Goal: Task Accomplishment & Management: Manage account settings

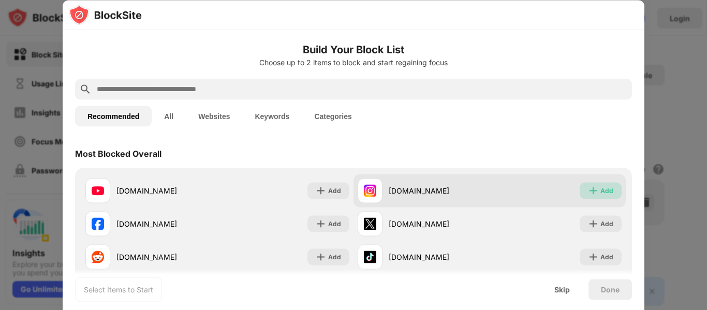
click at [591, 194] on img at bounding box center [593, 190] width 10 height 10
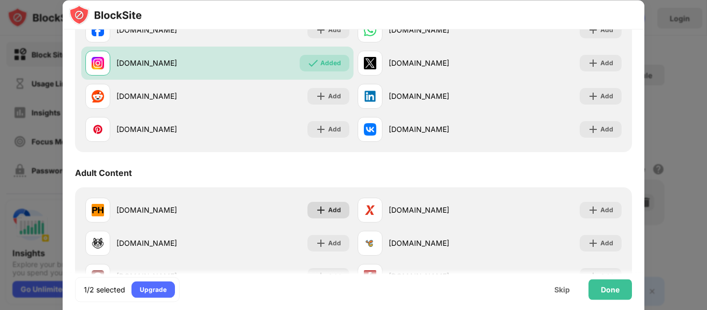
scroll to position [362, 0]
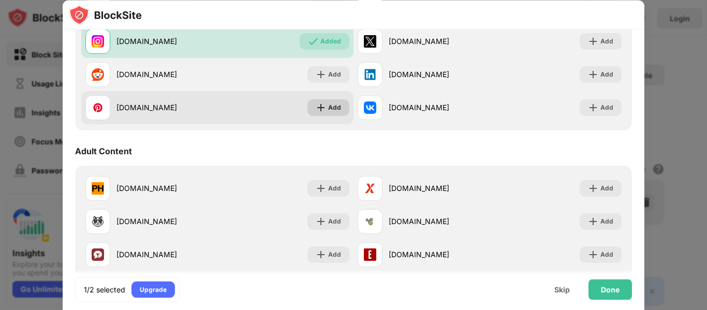
click at [330, 109] on div "Add" at bounding box center [334, 107] width 13 height 10
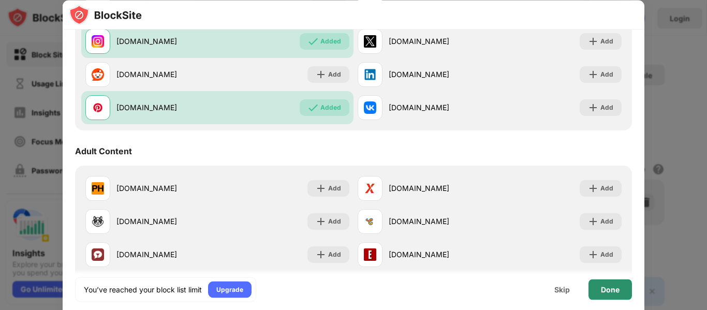
click at [611, 287] on div "Done" at bounding box center [610, 289] width 19 height 8
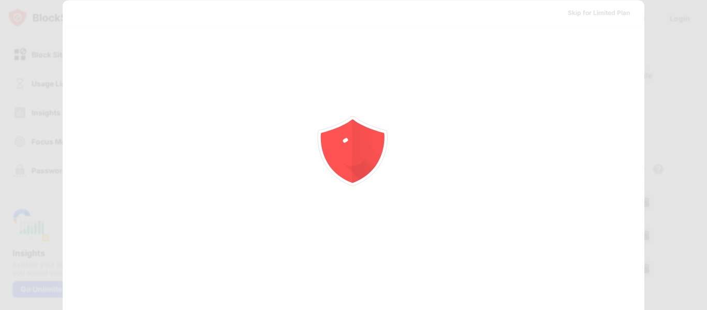
scroll to position [0, 0]
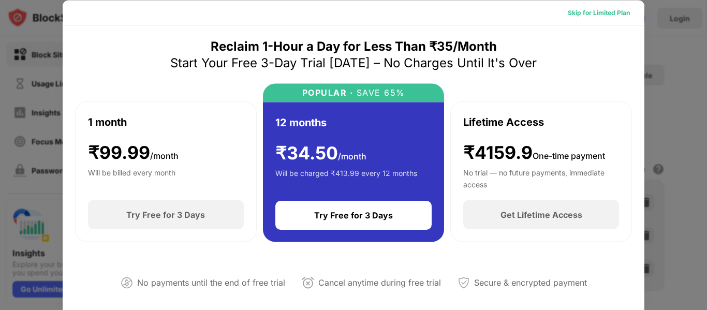
click at [608, 17] on div "Skip for Limited Plan" at bounding box center [599, 12] width 62 height 10
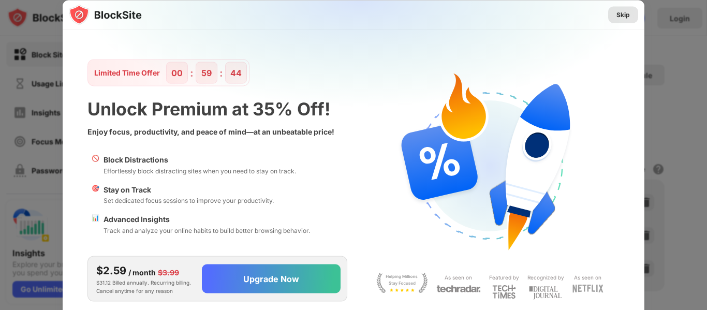
click at [621, 16] on div "Skip" at bounding box center [622, 14] width 13 height 10
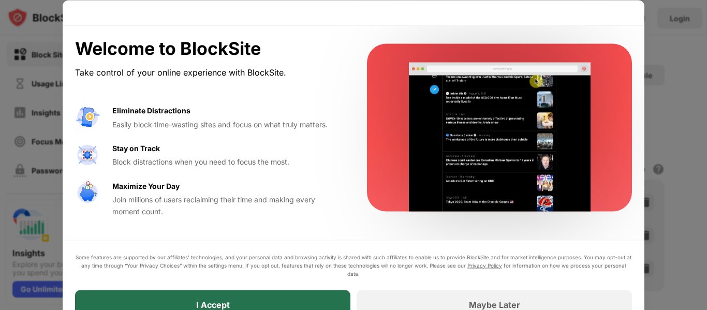
click at [281, 299] on div "I Accept" at bounding box center [212, 304] width 275 height 29
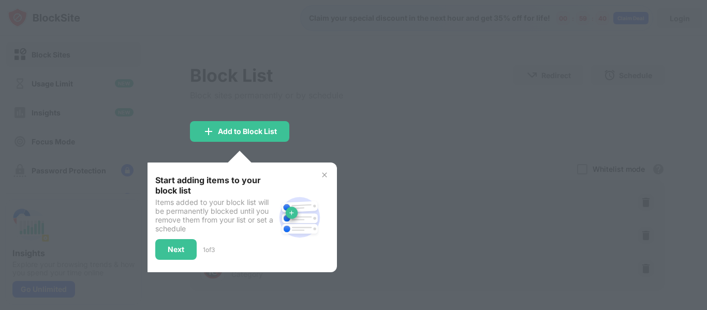
click at [326, 175] on img at bounding box center [324, 175] width 8 height 8
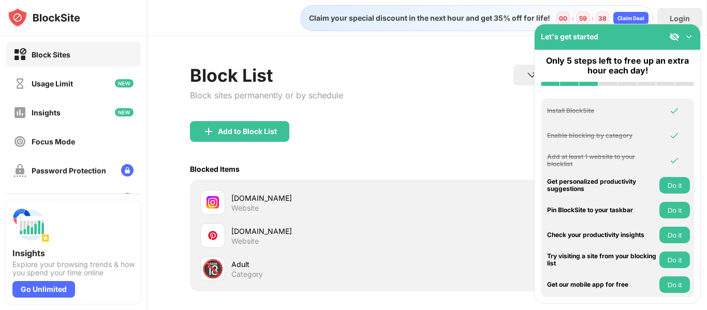
click at [682, 184] on button "Do it" at bounding box center [674, 185] width 31 height 17
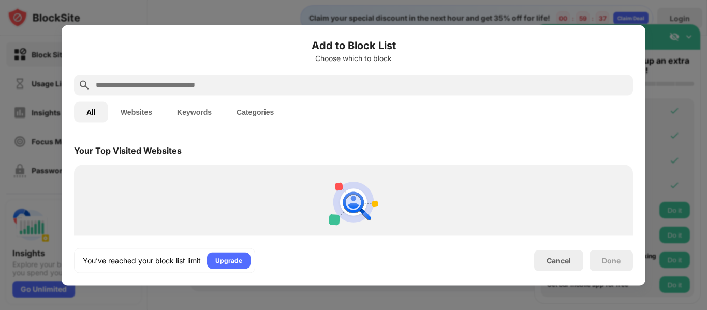
scroll to position [360, 0]
drag, startPoint x: 557, startPoint y: 262, endPoint x: 623, endPoint y: 252, distance: 66.0
click at [571, 260] on div "Cancel" at bounding box center [558, 260] width 49 height 21
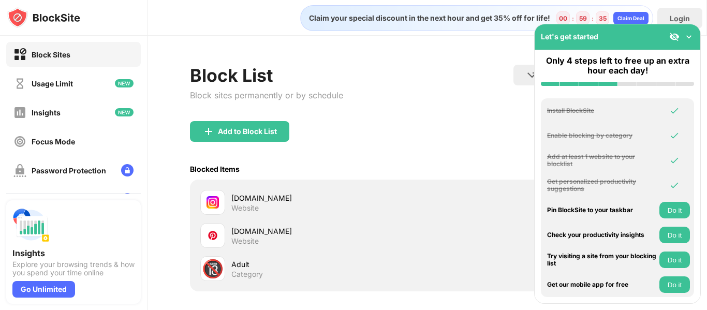
click at [676, 211] on button "Do it" at bounding box center [674, 210] width 31 height 17
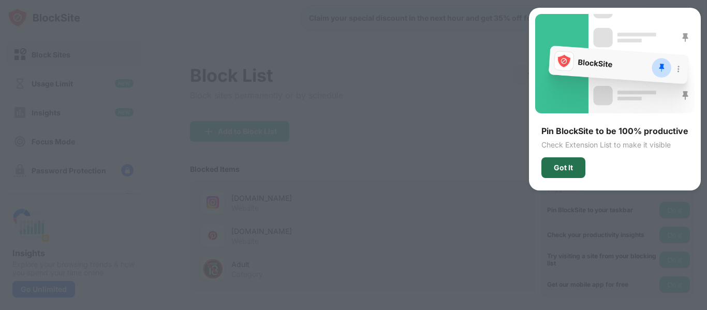
drag, startPoint x: 571, startPoint y: 159, endPoint x: 633, endPoint y: 186, distance: 67.7
click at [577, 160] on div "Got It" at bounding box center [563, 167] width 44 height 21
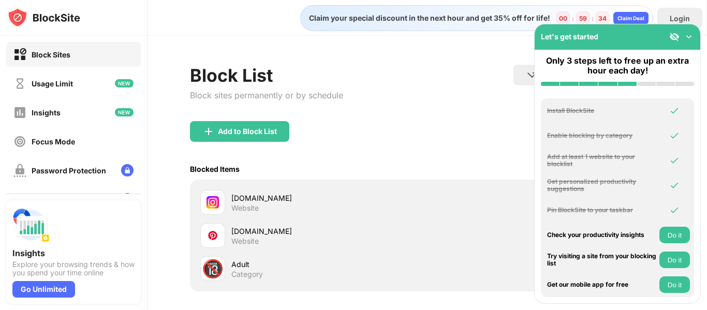
click at [679, 236] on button "Do it" at bounding box center [674, 235] width 31 height 17
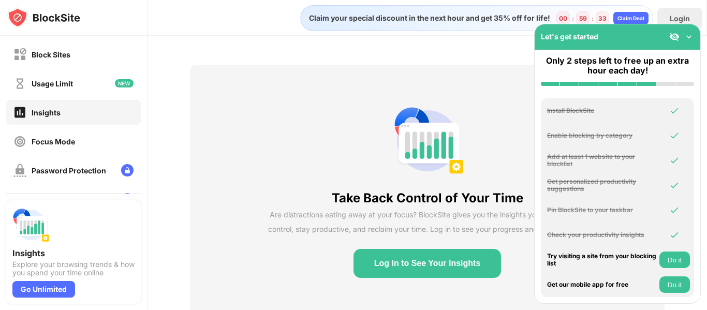
click at [677, 258] on button "Do it" at bounding box center [674, 260] width 31 height 17
click at [679, 287] on button "Do it" at bounding box center [674, 284] width 31 height 17
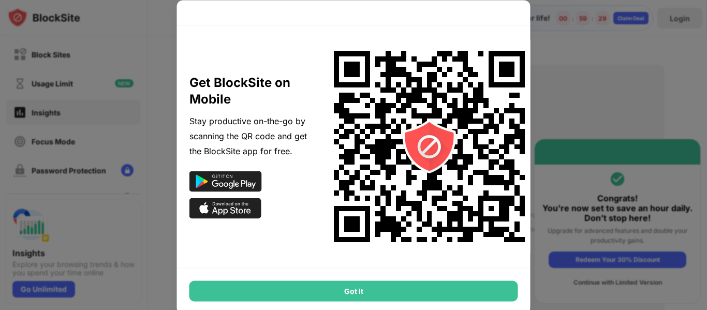
drag, startPoint x: 378, startPoint y: 289, endPoint x: 403, endPoint y: 291, distance: 24.4
click at [378, 290] on div "Got It" at bounding box center [353, 291] width 329 height 21
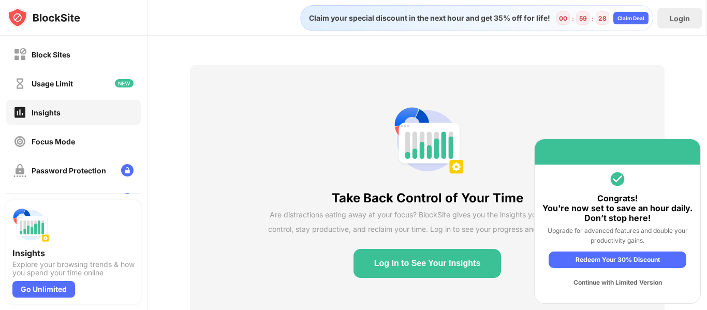
click at [617, 282] on div "Continue with Limited Version" at bounding box center [618, 282] width 138 height 17
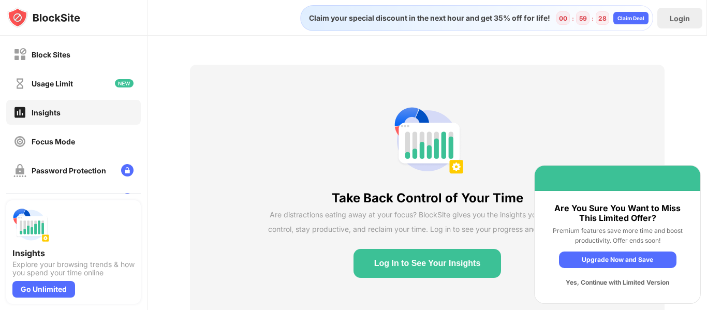
click at [617, 282] on div "Yes, Continue with Limited Version" at bounding box center [617, 282] width 117 height 17
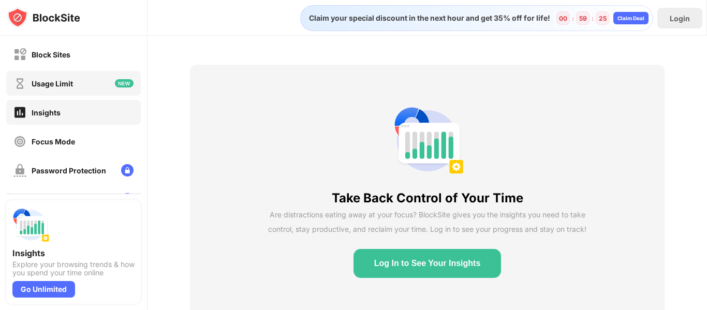
drag, startPoint x: 52, startPoint y: 78, endPoint x: 143, endPoint y: 124, distance: 102.3
click at [54, 79] on div "Usage Limit" at bounding box center [43, 83] width 60 height 13
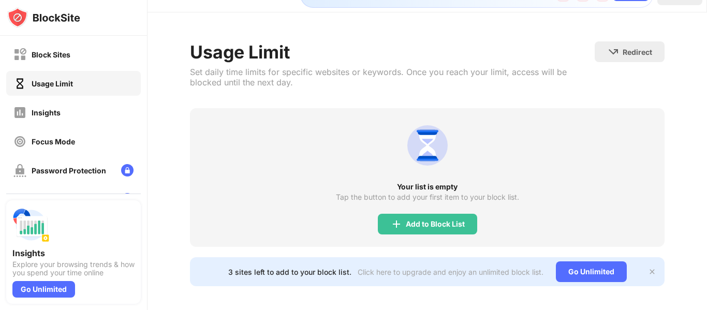
scroll to position [36, 0]
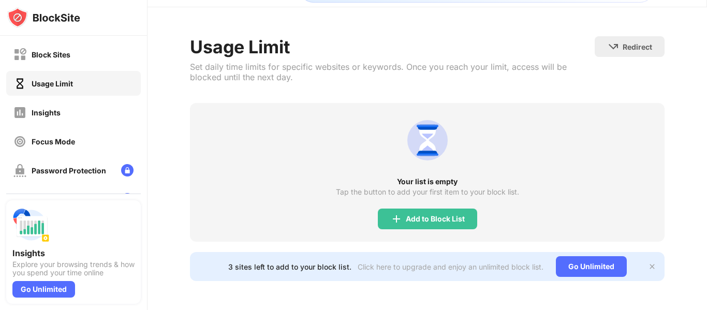
click at [648, 262] on img at bounding box center [652, 266] width 8 height 8
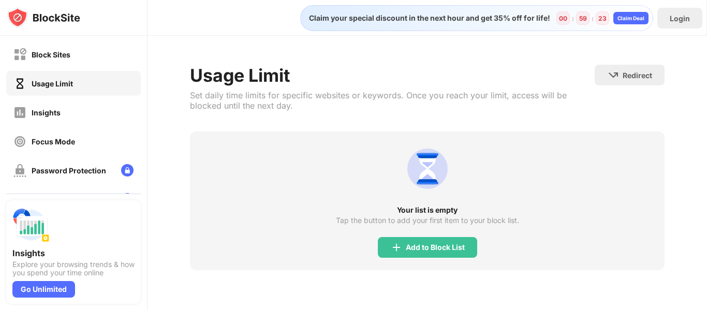
scroll to position [0, 0]
click at [70, 61] on div "Block Sites" at bounding box center [41, 54] width 57 height 13
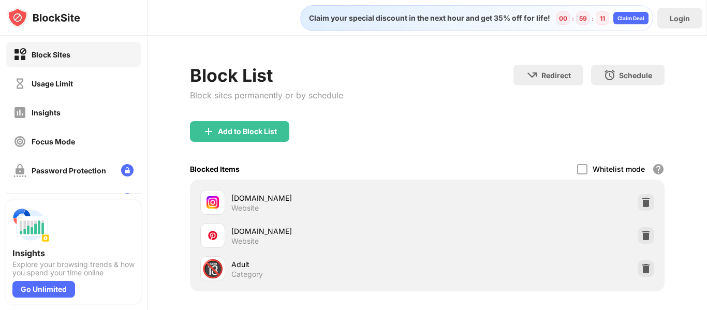
scroll to position [99, 0]
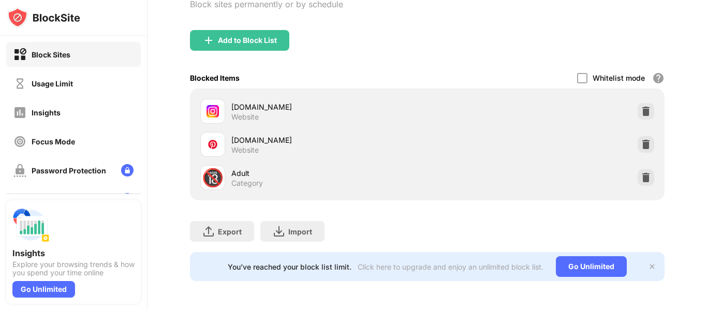
click at [648, 262] on img at bounding box center [652, 266] width 8 height 8
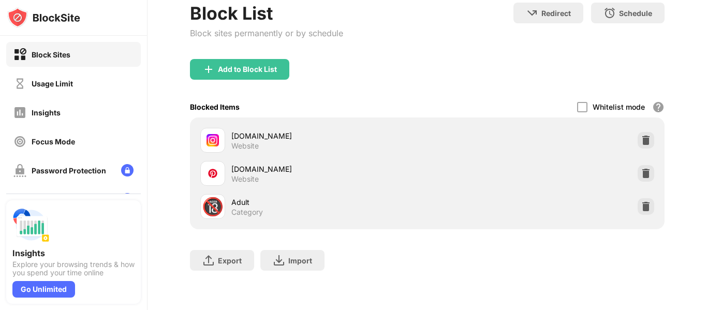
scroll to position [0, 0]
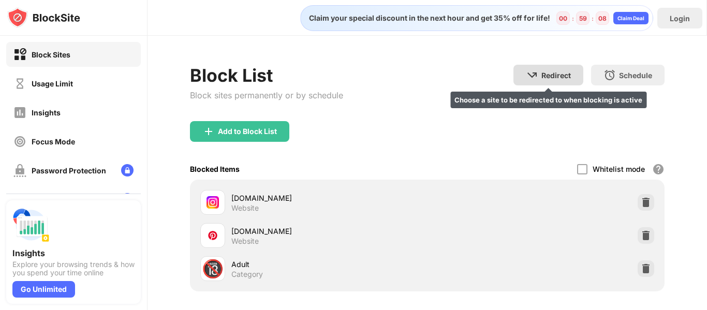
click at [541, 78] on div "Redirect" at bounding box center [556, 75] width 30 height 9
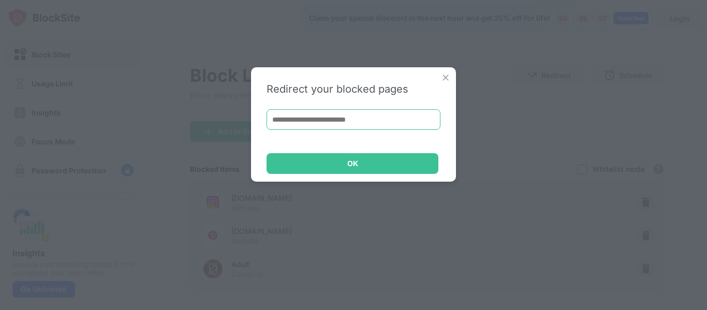
click at [401, 116] on input at bounding box center [354, 119] width 174 height 21
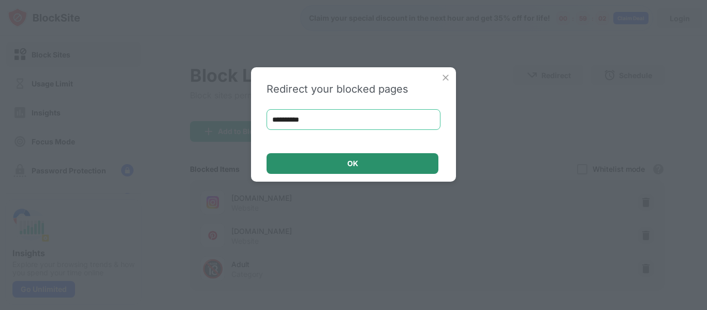
type input "**********"
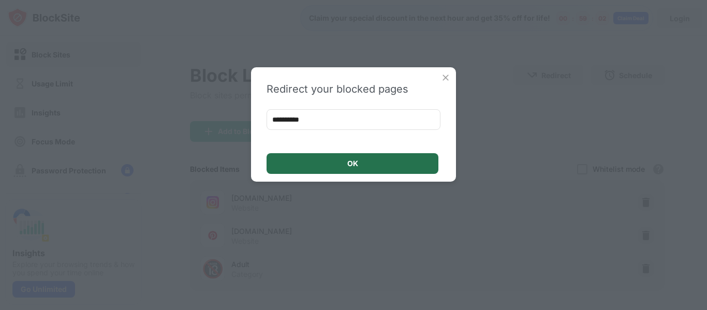
click at [370, 171] on div "OK" at bounding box center [353, 163] width 172 height 21
